Goal: Transaction & Acquisition: Purchase product/service

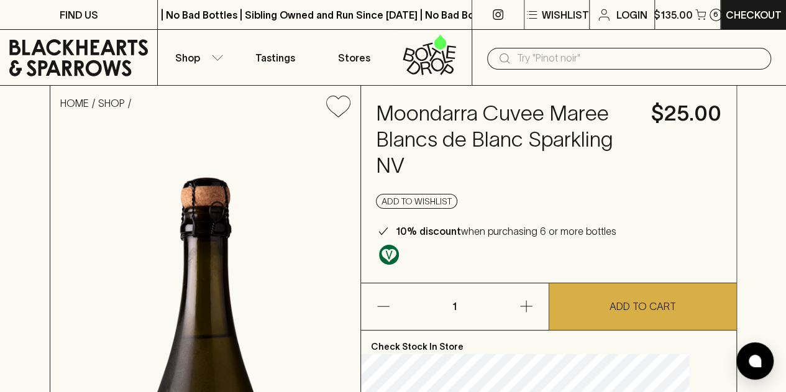
click at [429, 155] on h4 "Moondarra Cuvee Maree Blancs de Blanc Sparkling NV" at bounding box center [506, 140] width 260 height 78
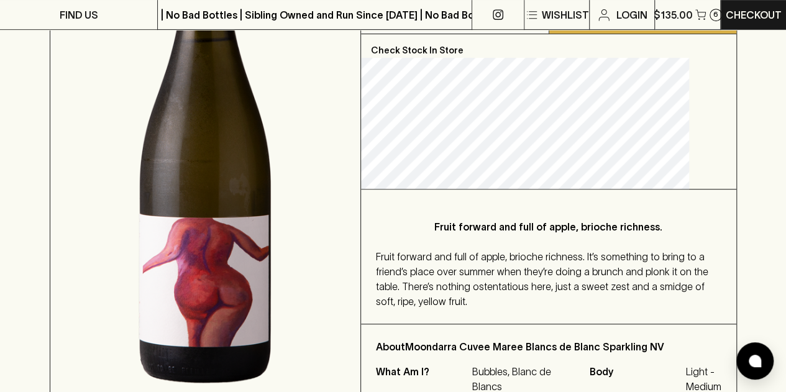
scroll to position [299, 0]
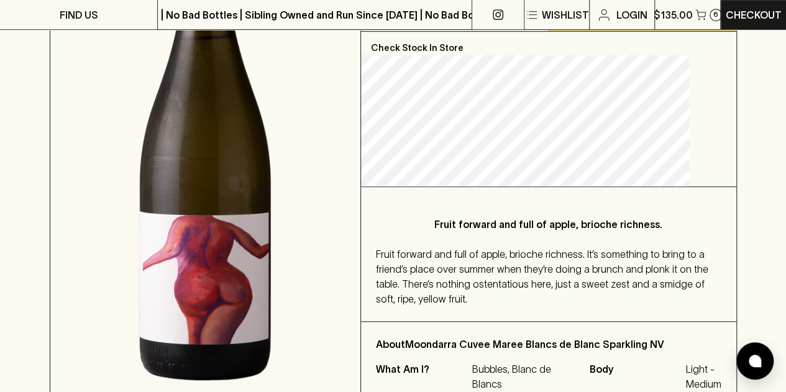
click at [242, 267] on img at bounding box center [205, 139] width 310 height 623
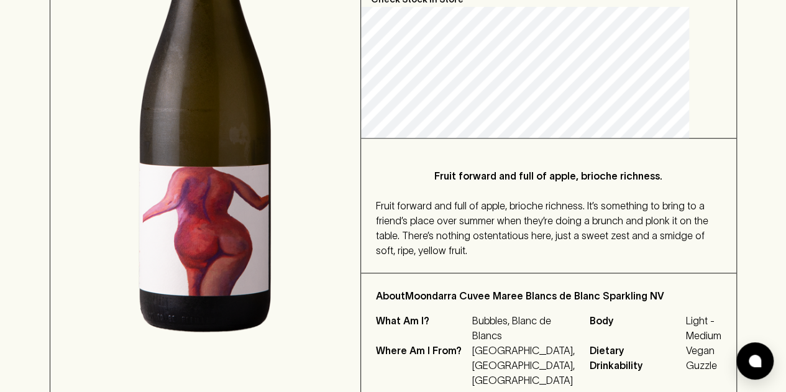
scroll to position [0, 0]
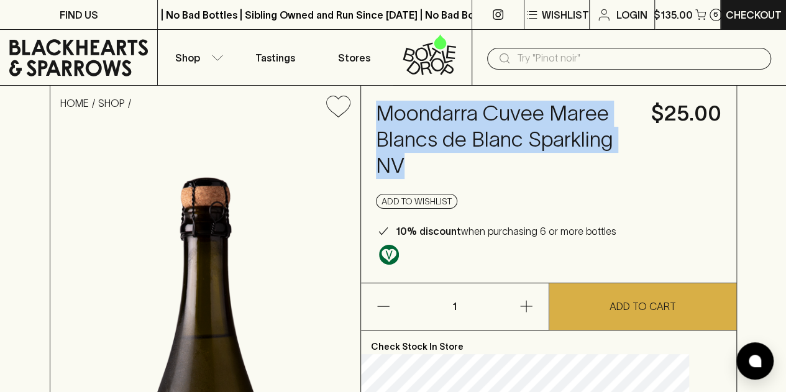
drag, startPoint x: 397, startPoint y: 106, endPoint x: 552, endPoint y: 161, distance: 165.0
click at [552, 161] on div "Moondarra Cuvee Maree Blancs de Blanc Sparkling NV $25.00 Add to wishlist 10% d…" at bounding box center [549, 184] width 376 height 197
copy h4 "Moondarra Cuvee Maree Blancs de Blanc Sparkling NV"
click at [470, 157] on h4 "Moondarra Cuvee Maree Blancs de Blanc Sparkling NV" at bounding box center [506, 140] width 260 height 78
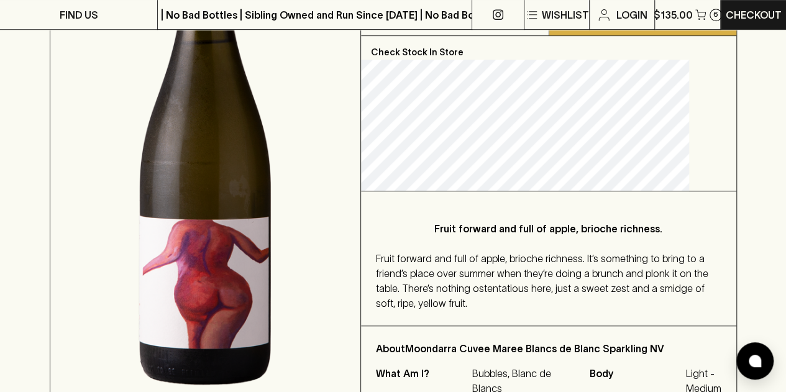
scroll to position [34, 0]
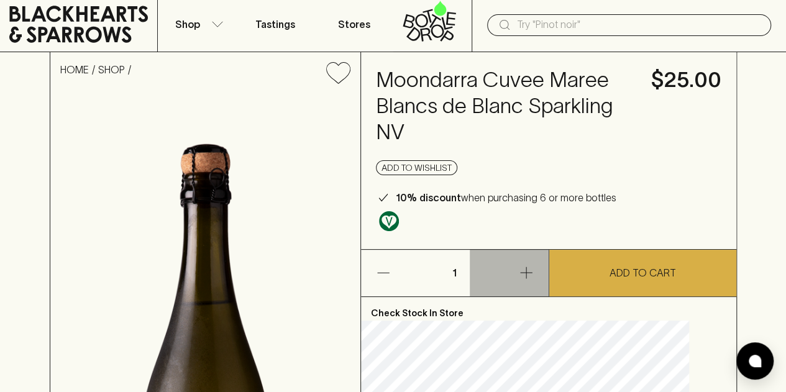
click at [526, 270] on icon "button" at bounding box center [526, 273] width 12 height 12
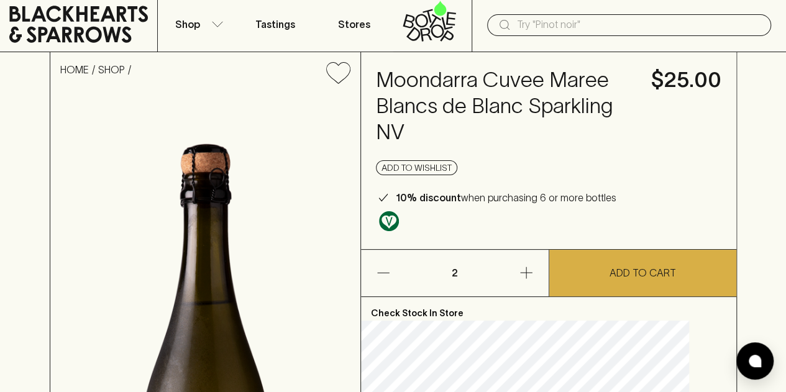
click at [526, 270] on icon "button" at bounding box center [526, 273] width 12 height 12
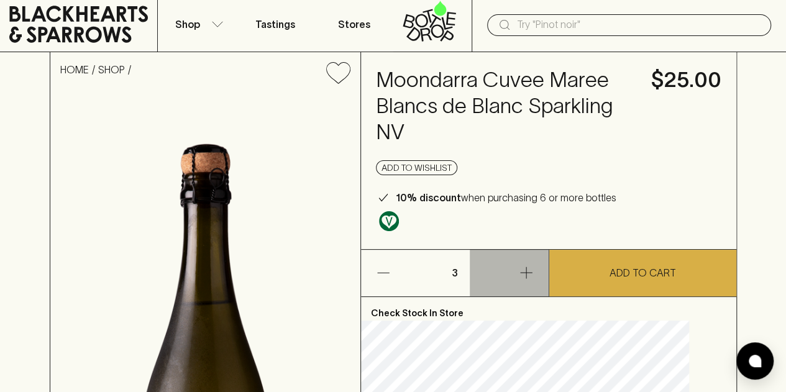
click at [526, 270] on icon "button" at bounding box center [526, 273] width 12 height 12
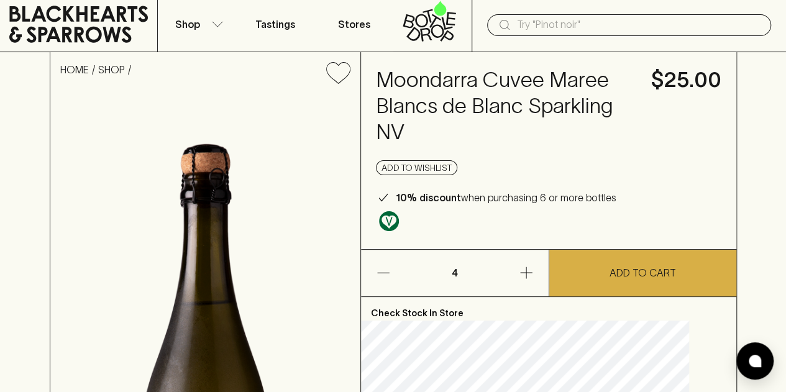
click at [526, 270] on icon "button" at bounding box center [526, 273] width 12 height 12
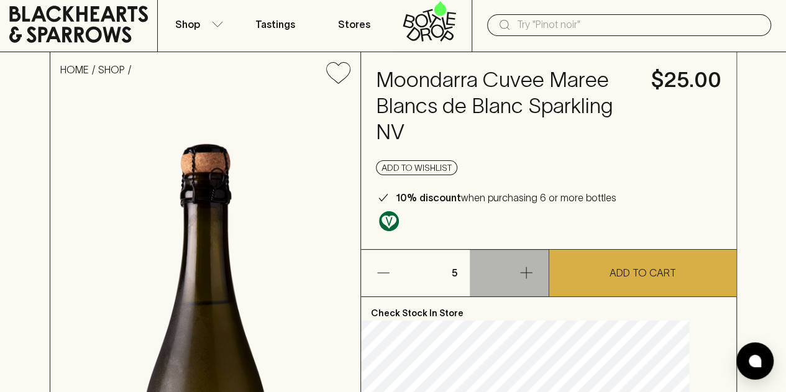
click at [526, 270] on icon "button" at bounding box center [526, 273] width 12 height 12
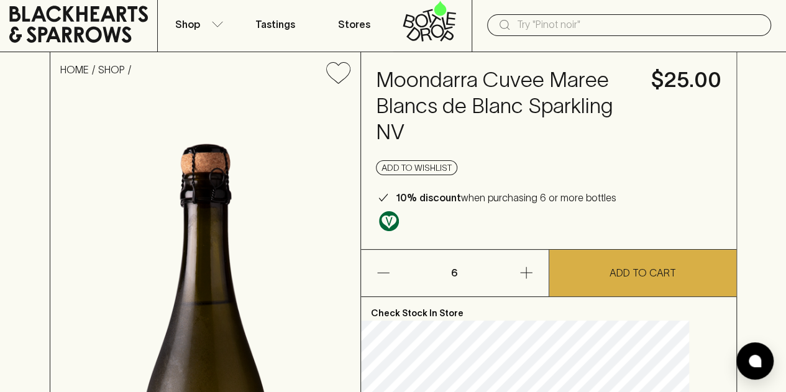
click at [526, 270] on icon "button" at bounding box center [526, 273] width 12 height 12
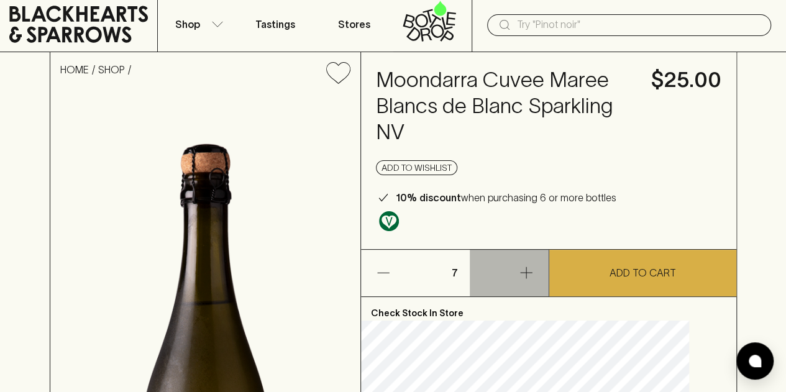
click at [526, 270] on icon "button" at bounding box center [526, 273] width 12 height 12
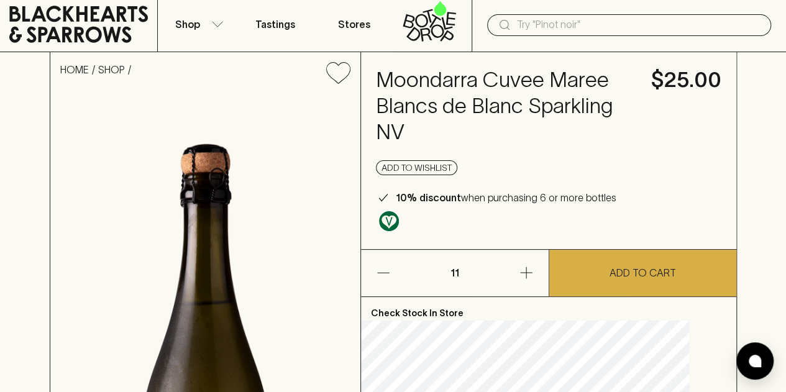
click at [526, 270] on icon "button" at bounding box center [526, 273] width 12 height 12
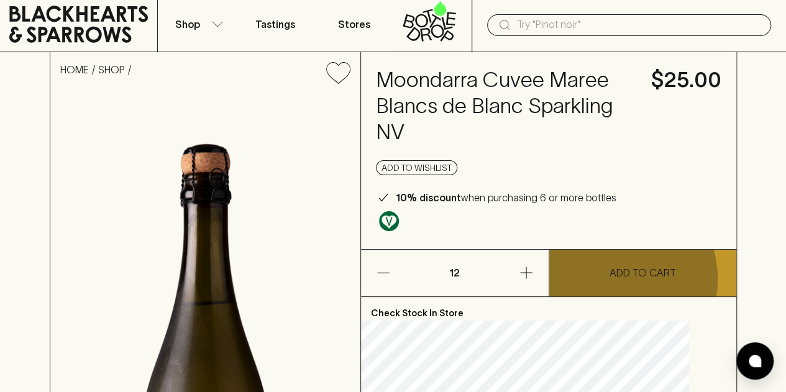
click at [614, 279] on p "ADD TO CART" at bounding box center [643, 272] width 67 height 15
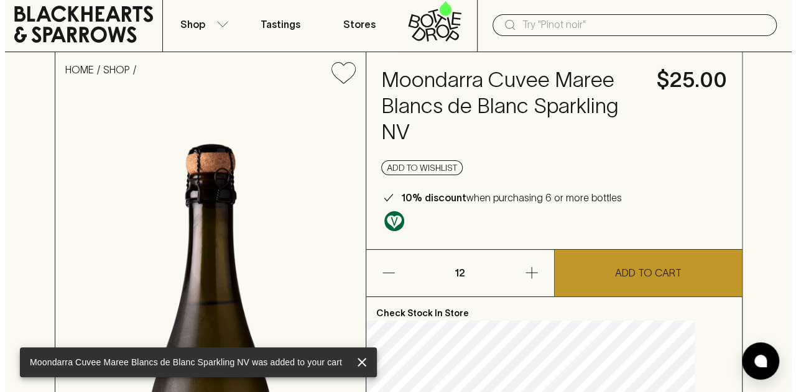
scroll to position [0, 0]
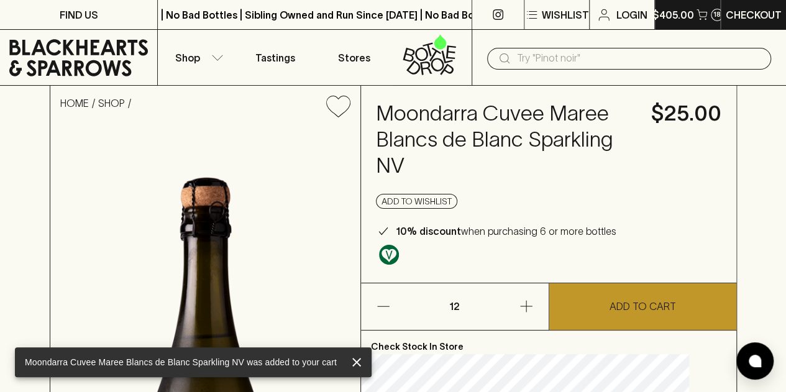
click at [707, 11] on button "$405.00 18" at bounding box center [688, 14] width 66 height 29
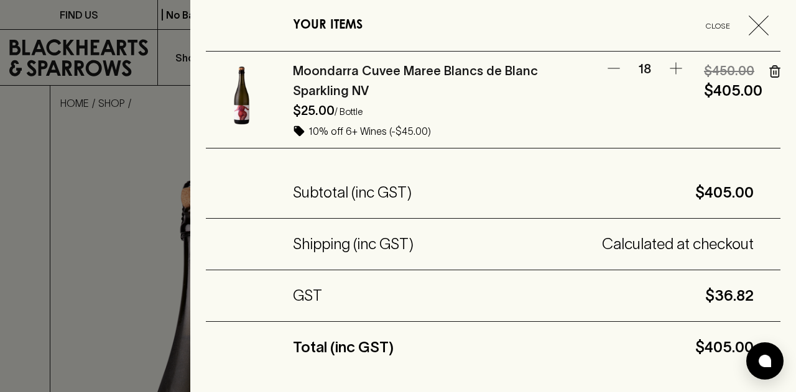
click at [613, 70] on button "button" at bounding box center [613, 68] width 25 height 15
click at [612, 70] on button "button" at bounding box center [613, 68] width 25 height 15
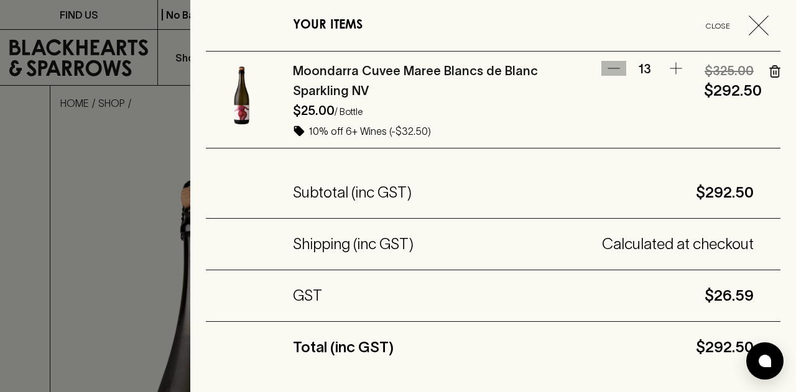
click at [612, 70] on button "button" at bounding box center [613, 68] width 25 height 15
click at [126, 145] on div at bounding box center [398, 196] width 796 height 392
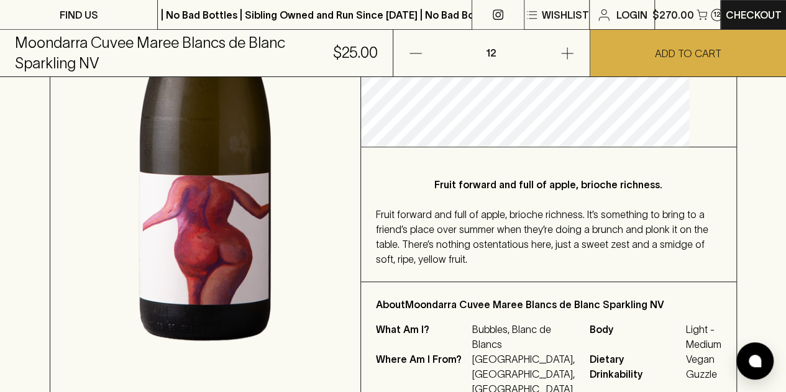
scroll to position [397, 0]
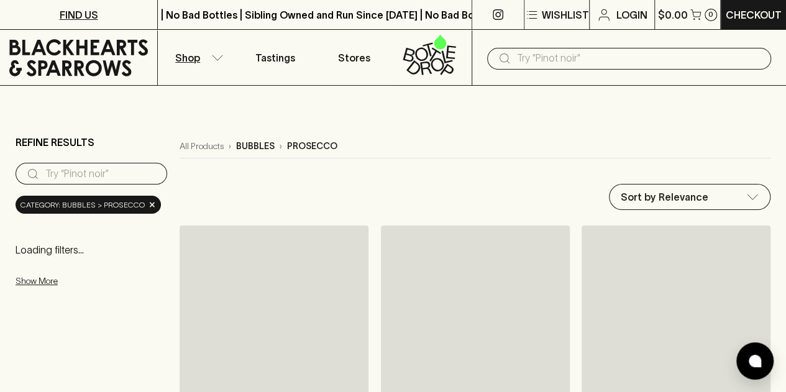
scroll to position [193, 0]
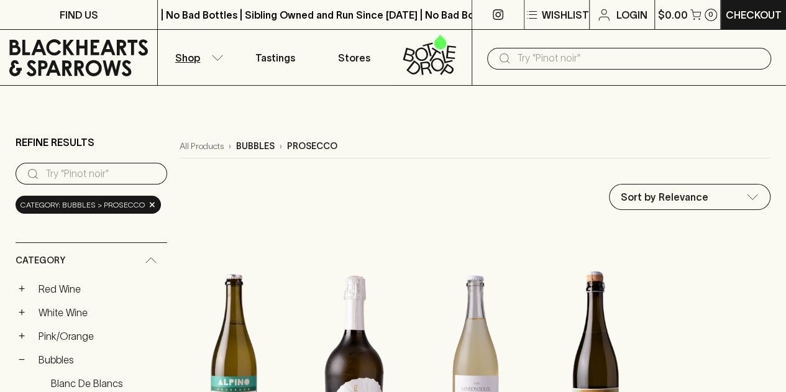
click at [223, 54] on button "Shop" at bounding box center [197, 57] width 78 height 55
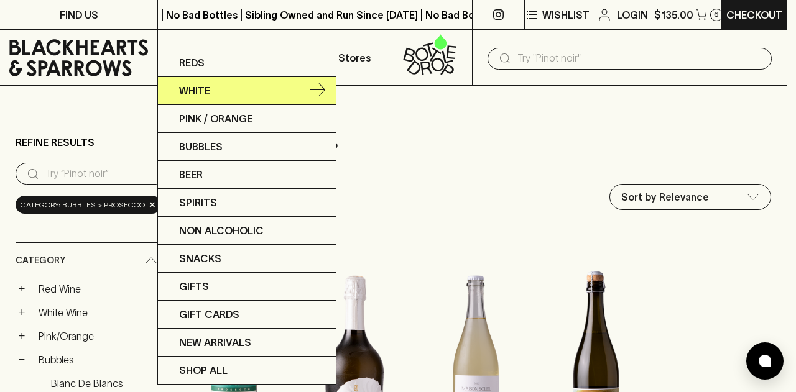
click at [198, 91] on p "White" at bounding box center [194, 90] width 31 height 15
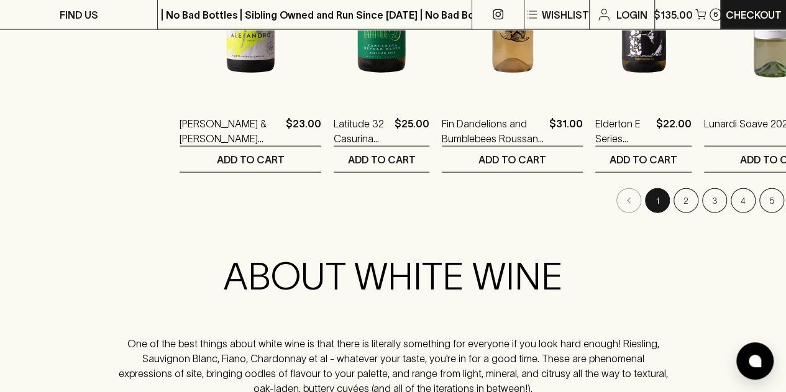
scroll to position [1431, 0]
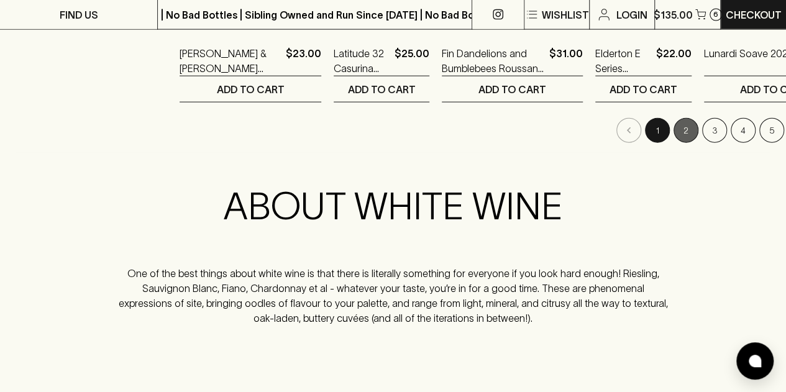
click at [674, 129] on button "2" at bounding box center [686, 130] width 25 height 25
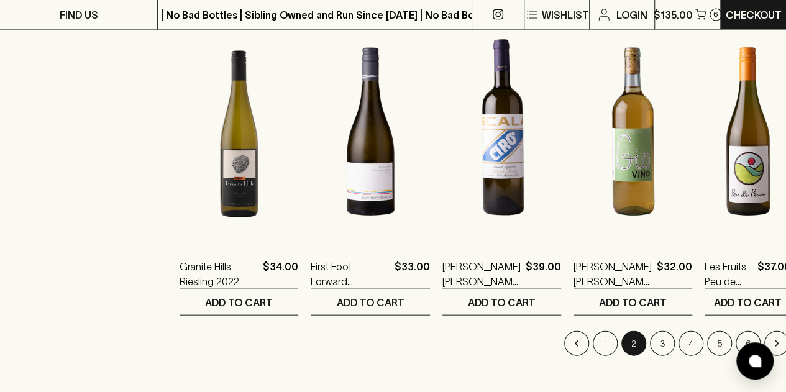
scroll to position [1219, 0]
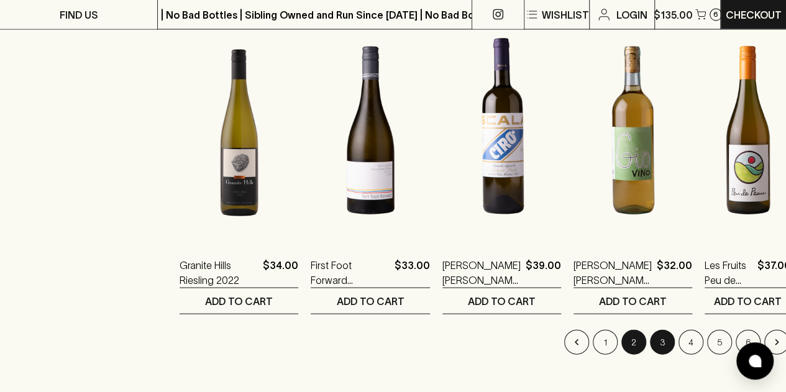
click at [650, 333] on button "3" at bounding box center [662, 342] width 25 height 25
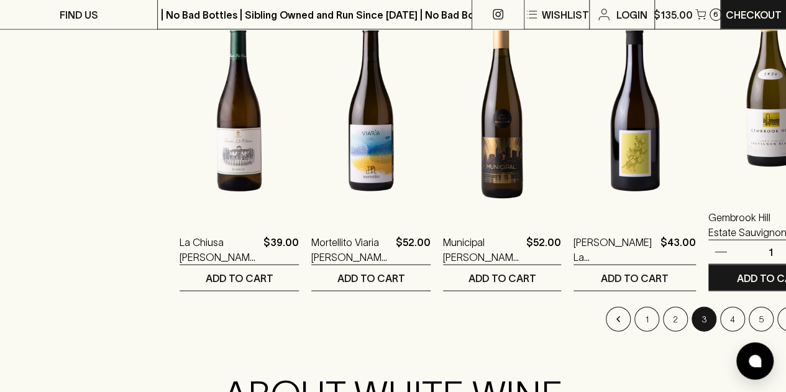
scroll to position [1267, 0]
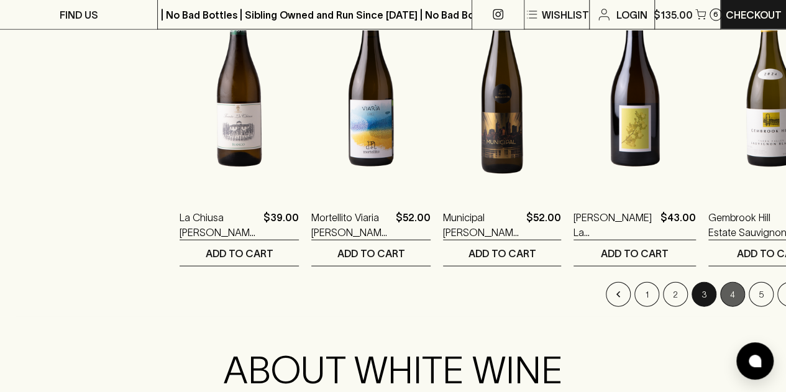
click at [721, 290] on button "4" at bounding box center [733, 294] width 25 height 25
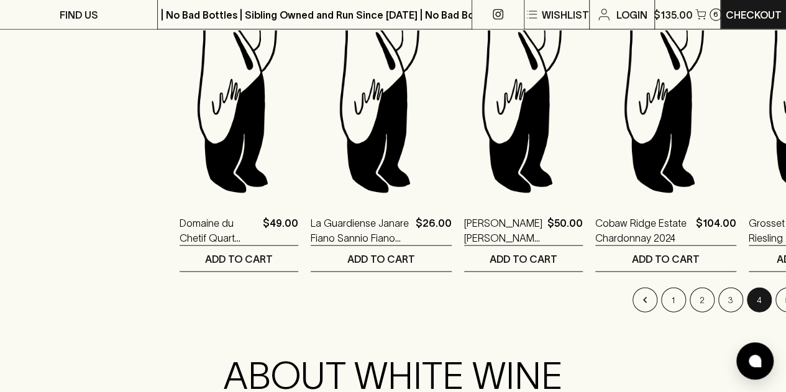
scroll to position [1262, 0]
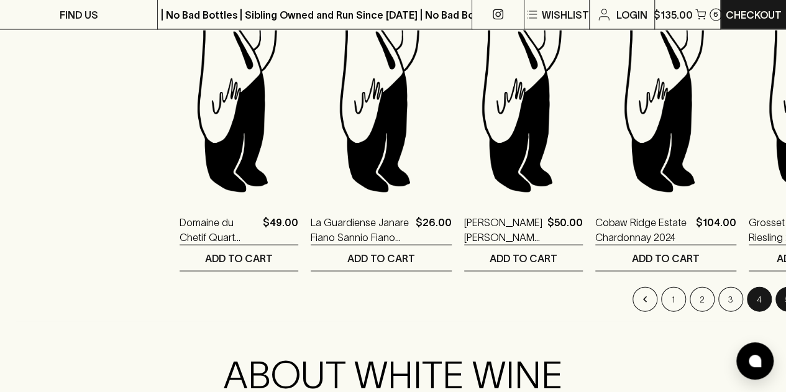
click at [776, 295] on button "5" at bounding box center [788, 299] width 25 height 25
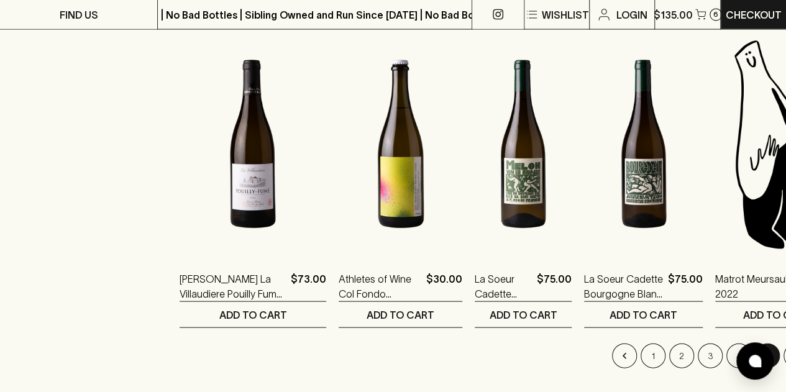
scroll to position [1176, 0]
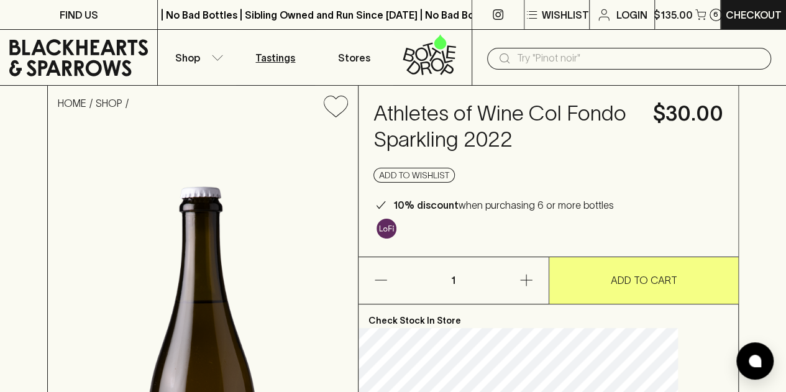
click at [269, 60] on p "Tastings" at bounding box center [276, 57] width 40 height 15
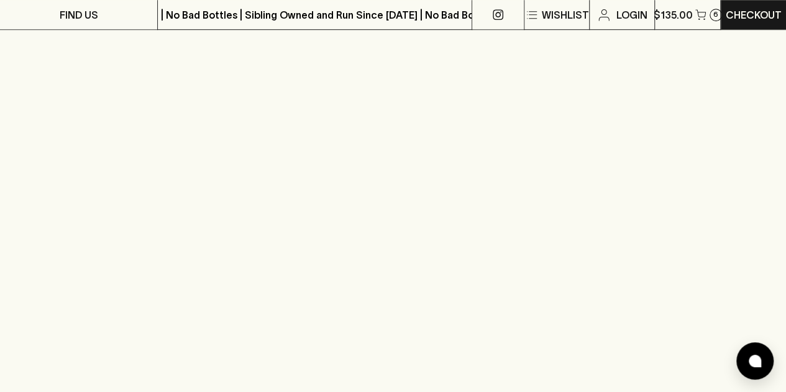
scroll to position [500, 0]
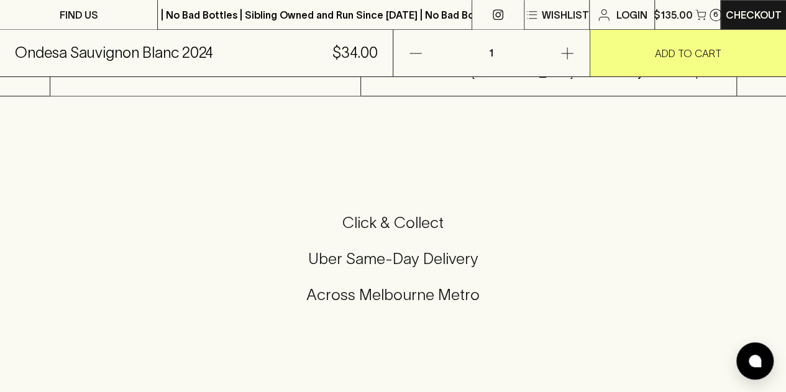
scroll to position [310, 0]
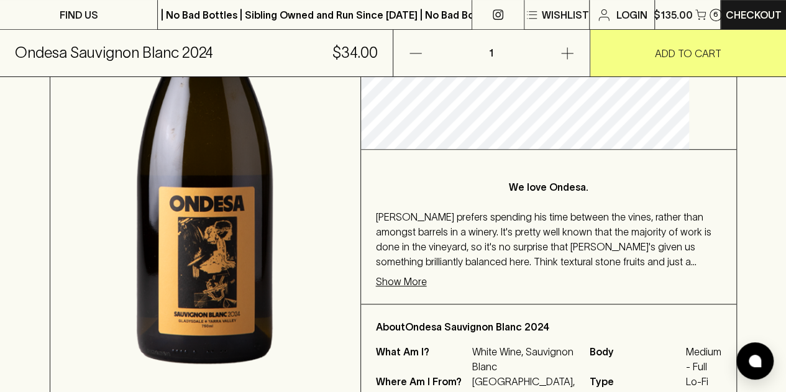
click at [423, 274] on p "Show More" at bounding box center [401, 281] width 51 height 15
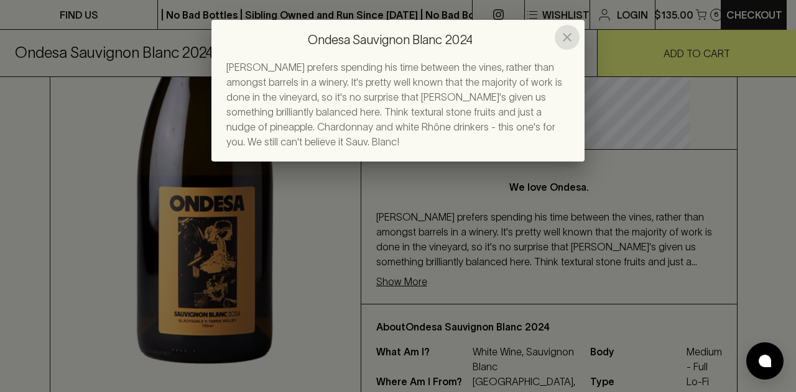
click at [566, 38] on icon "close" at bounding box center [567, 37] width 9 height 9
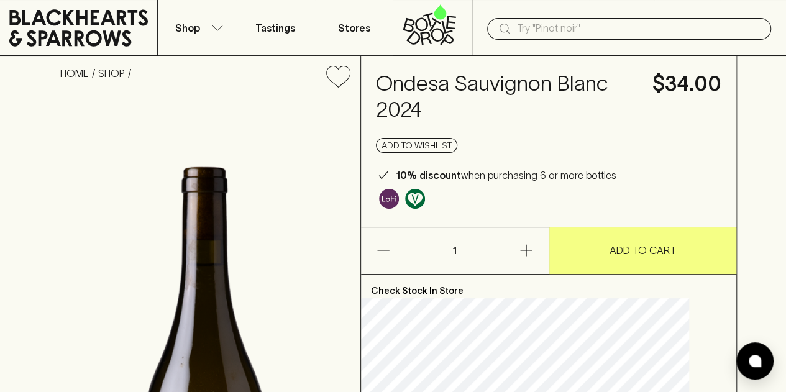
scroll to position [0, 0]
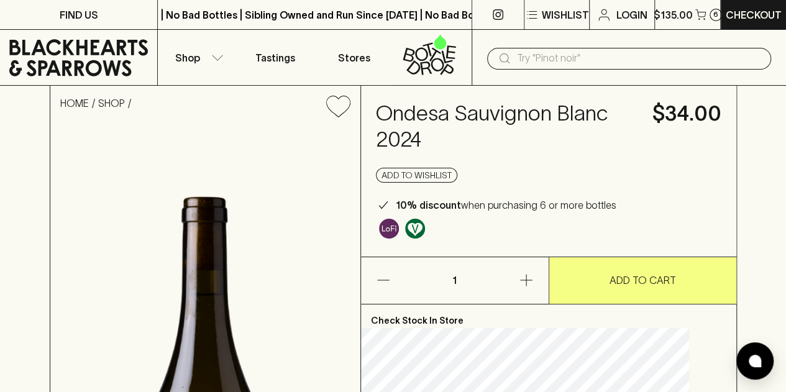
click at [399, 236] on div at bounding box center [389, 229] width 26 height 26
click at [535, 273] on button "button" at bounding box center [509, 280] width 79 height 47
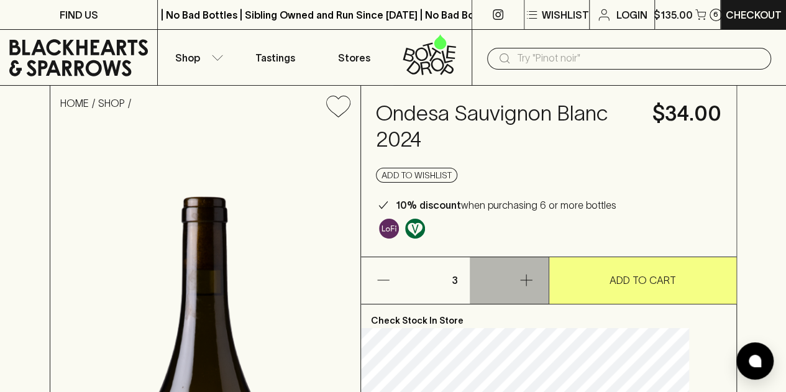
click at [535, 273] on button "button" at bounding box center [509, 280] width 79 height 47
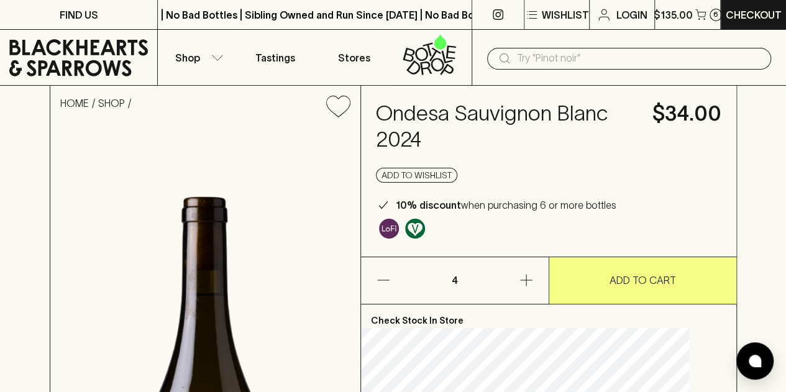
click at [535, 273] on button "button" at bounding box center [509, 280] width 79 height 47
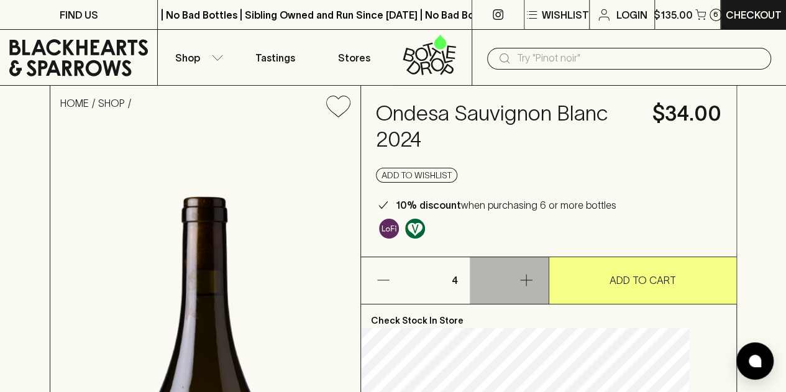
click at [525, 289] on button "button" at bounding box center [509, 280] width 79 height 47
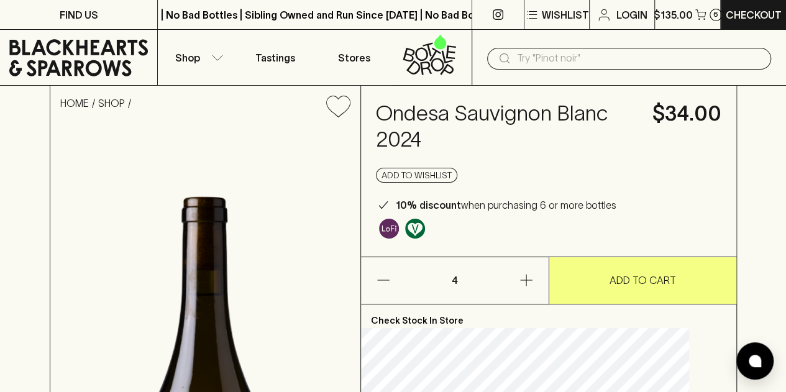
click at [469, 283] on p "4" at bounding box center [455, 280] width 30 height 47
drag, startPoint x: 460, startPoint y: 283, endPoint x: 508, endPoint y: 267, distance: 50.5
click at [508, 267] on div "4" at bounding box center [455, 280] width 188 height 47
click at [533, 187] on div "Ondesa Sauvignon Blanc 2024 $34.00 Add to wishlist 10% discount when purchasing…" at bounding box center [549, 171] width 376 height 171
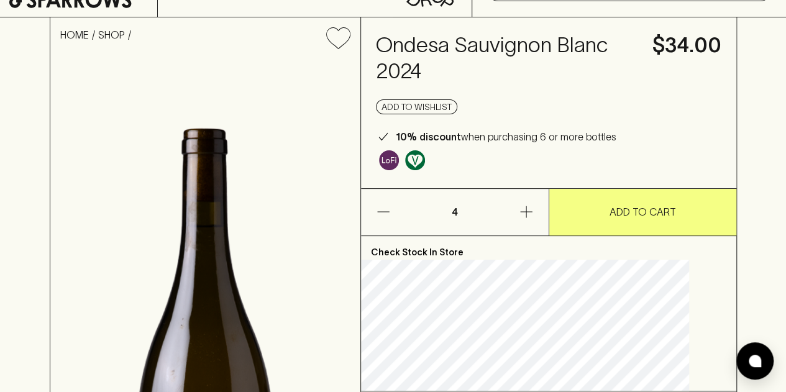
scroll to position [55, 0]
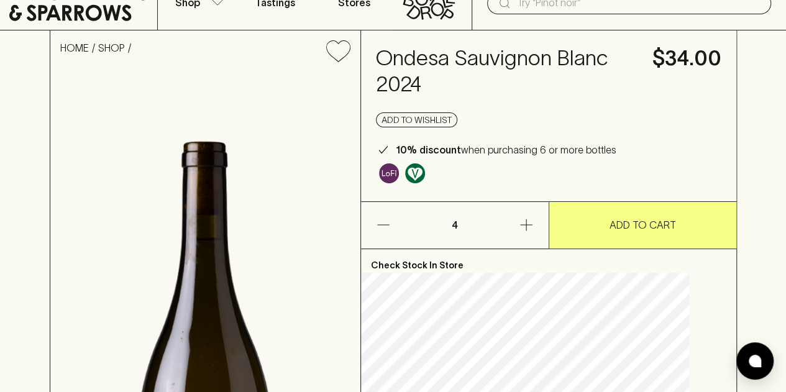
click at [466, 224] on p "4" at bounding box center [455, 225] width 30 height 47
drag, startPoint x: 475, startPoint y: 226, endPoint x: 435, endPoint y: 228, distance: 39.9
click at [435, 228] on div "4" at bounding box center [455, 225] width 188 height 47
click at [512, 152] on p "10% discount when purchasing 6 or more bottles" at bounding box center [506, 149] width 221 height 15
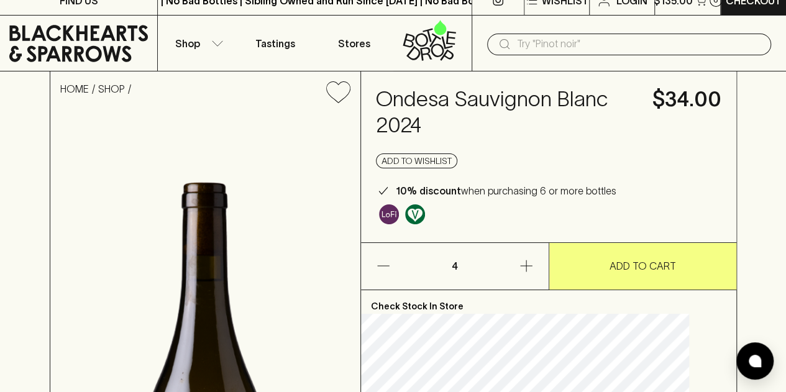
scroll to position [0, 0]
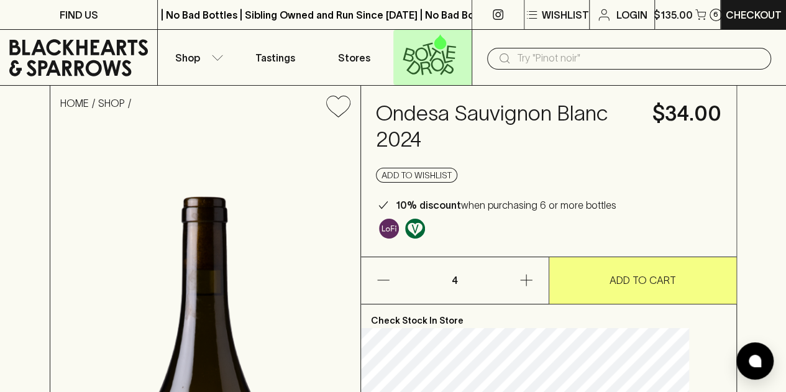
click at [431, 62] on icon at bounding box center [430, 54] width 62 height 41
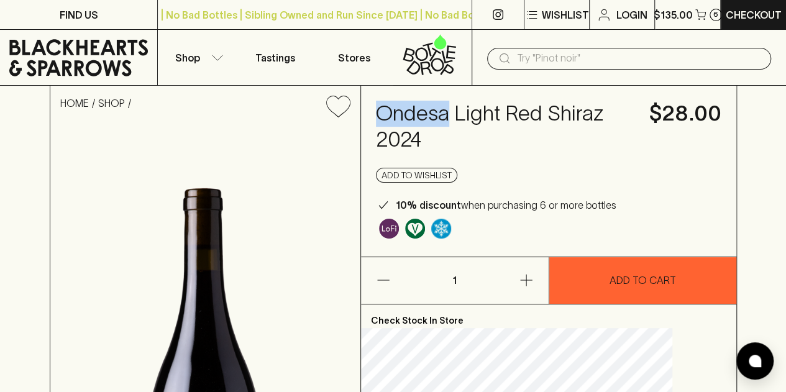
drag, startPoint x: 408, startPoint y: 111, endPoint x: 477, endPoint y: 108, distance: 69.7
click at [477, 108] on h4 "Ondesa Light Red Shiraz 2024" at bounding box center [505, 127] width 259 height 52
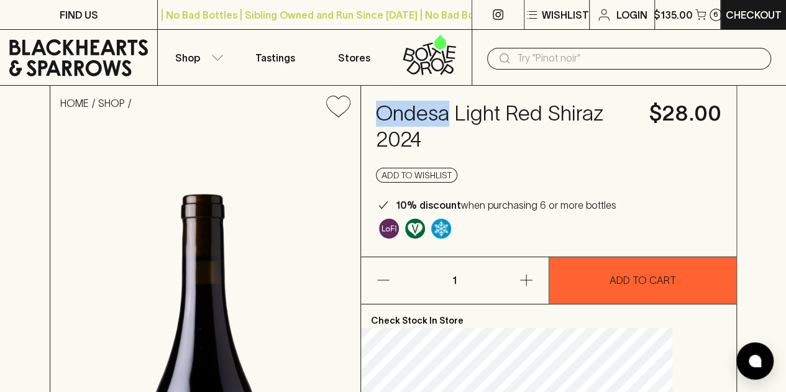
copy h4 "Ondesa"
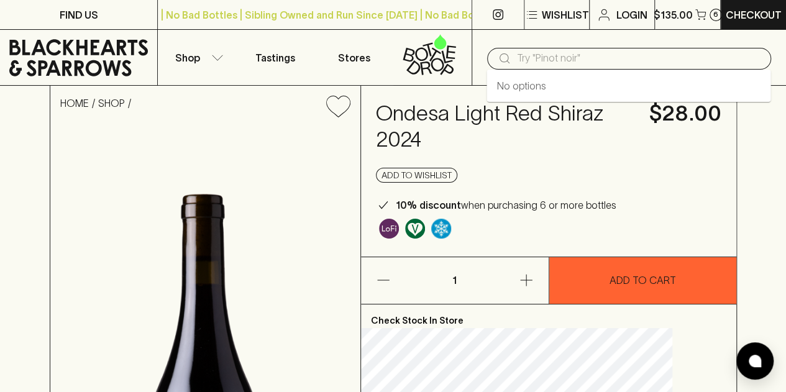
click at [535, 59] on input "text" at bounding box center [639, 58] width 244 height 20
paste input "Ondesa"
type input "Ondesa"
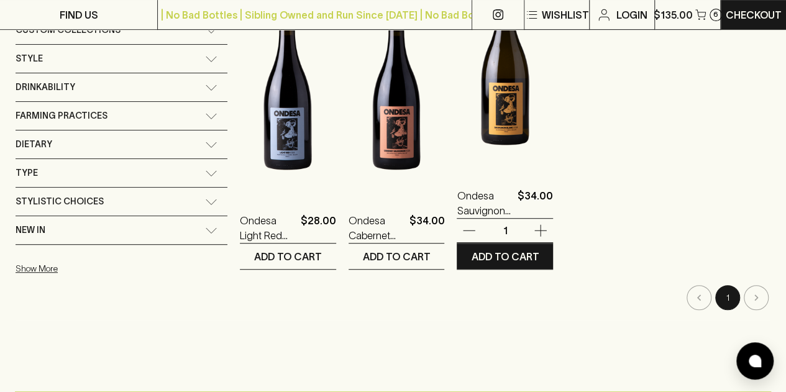
scroll to position [273, 0]
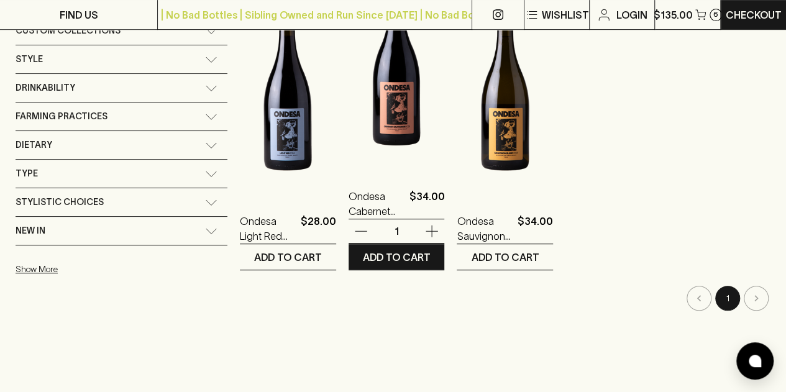
click at [353, 106] on img at bounding box center [397, 62] width 96 height 218
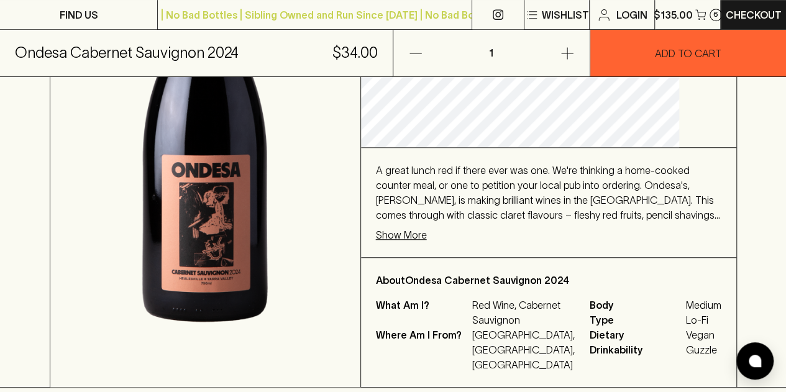
scroll to position [318, 0]
